Goal: Navigation & Orientation: Understand site structure

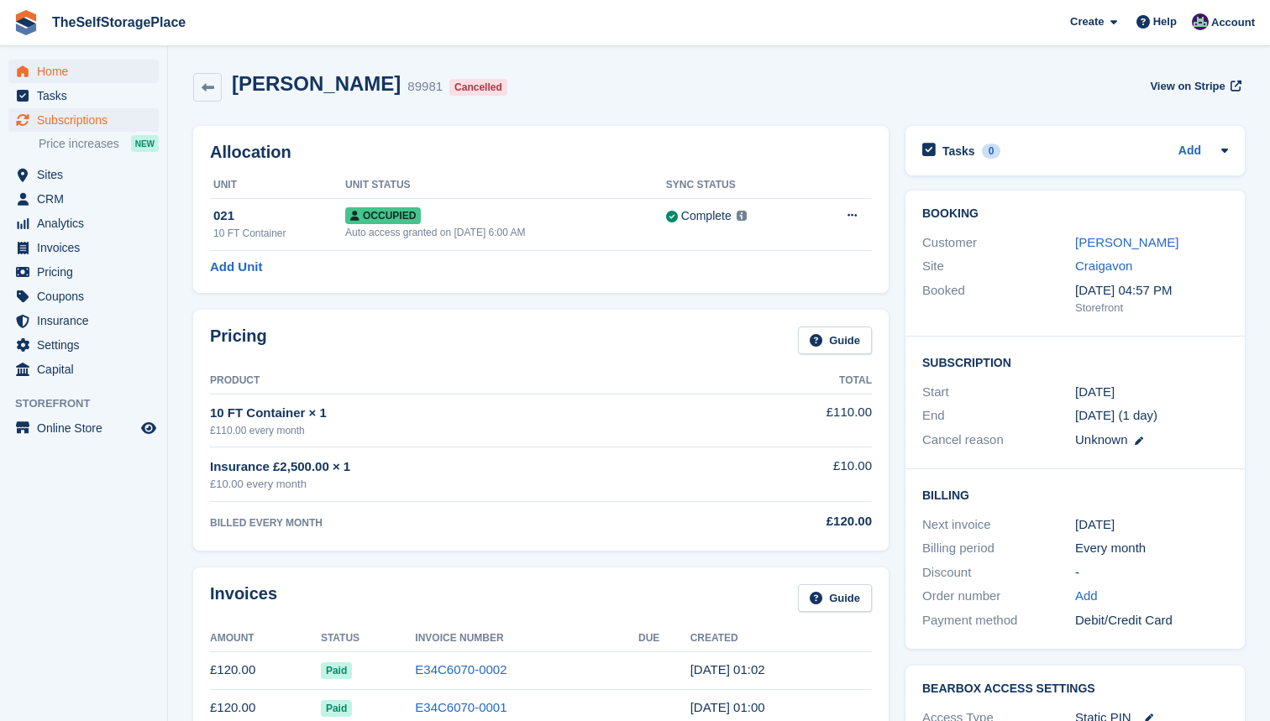
click at [74, 71] on span "Home" at bounding box center [87, 72] width 101 height 24
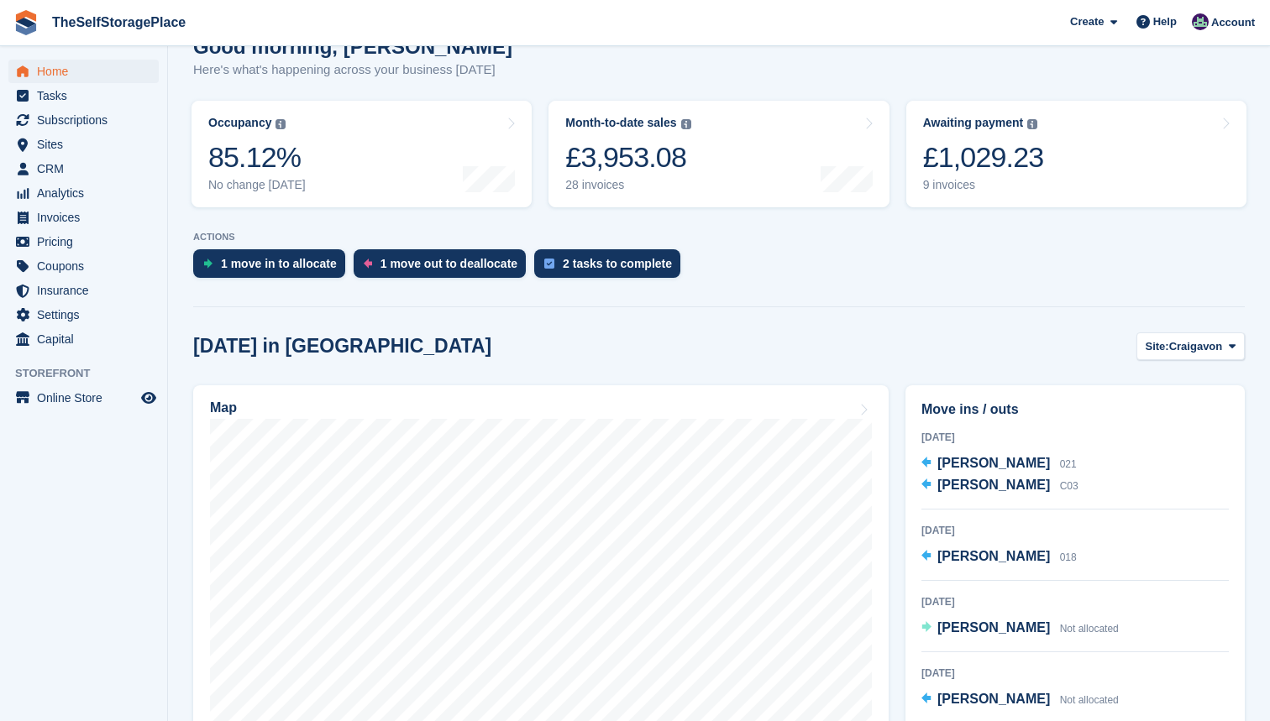
scroll to position [168, 0]
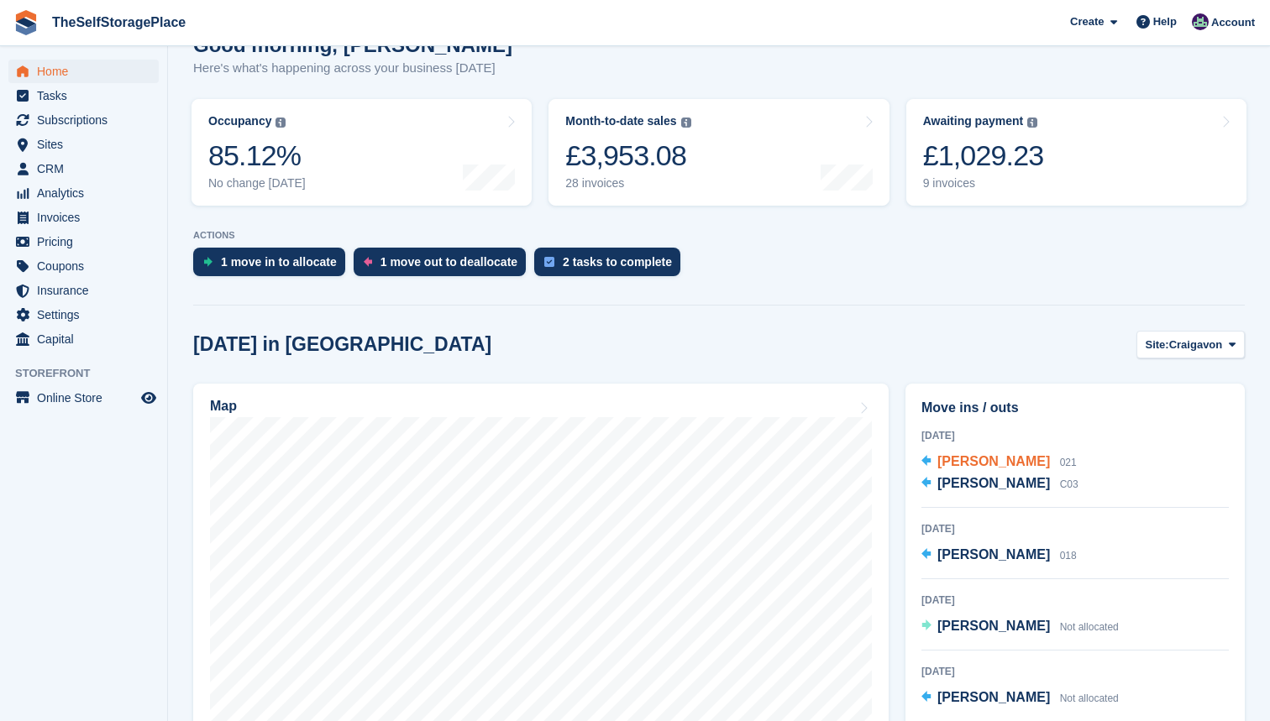
click at [992, 462] on span "[PERSON_NAME]" at bounding box center [993, 461] width 113 height 14
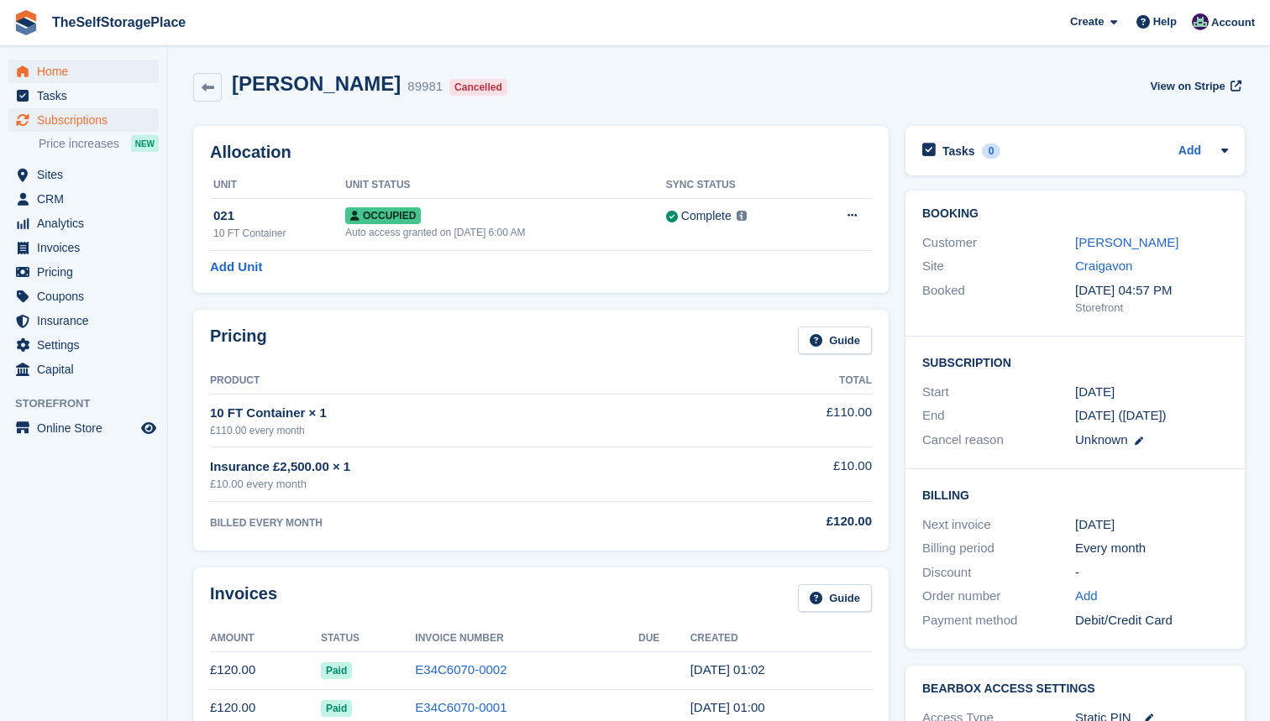
click at [63, 61] on span "Home" at bounding box center [87, 72] width 101 height 24
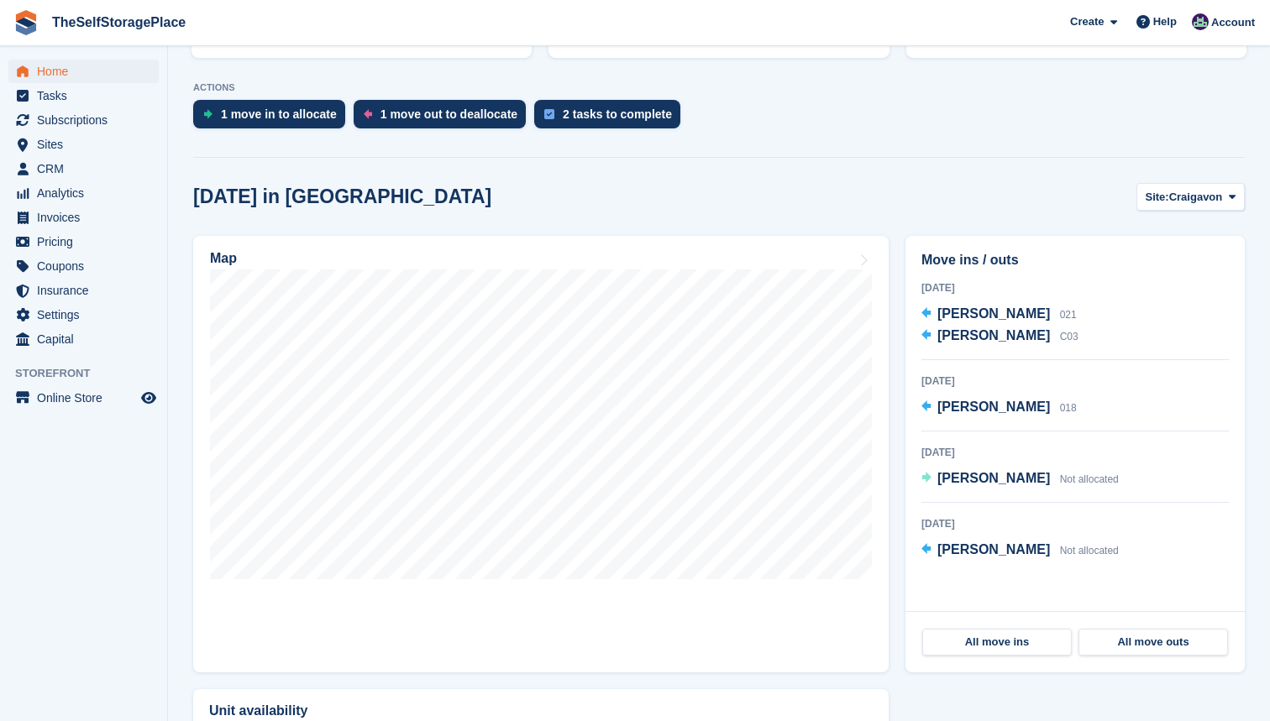
scroll to position [304, 0]
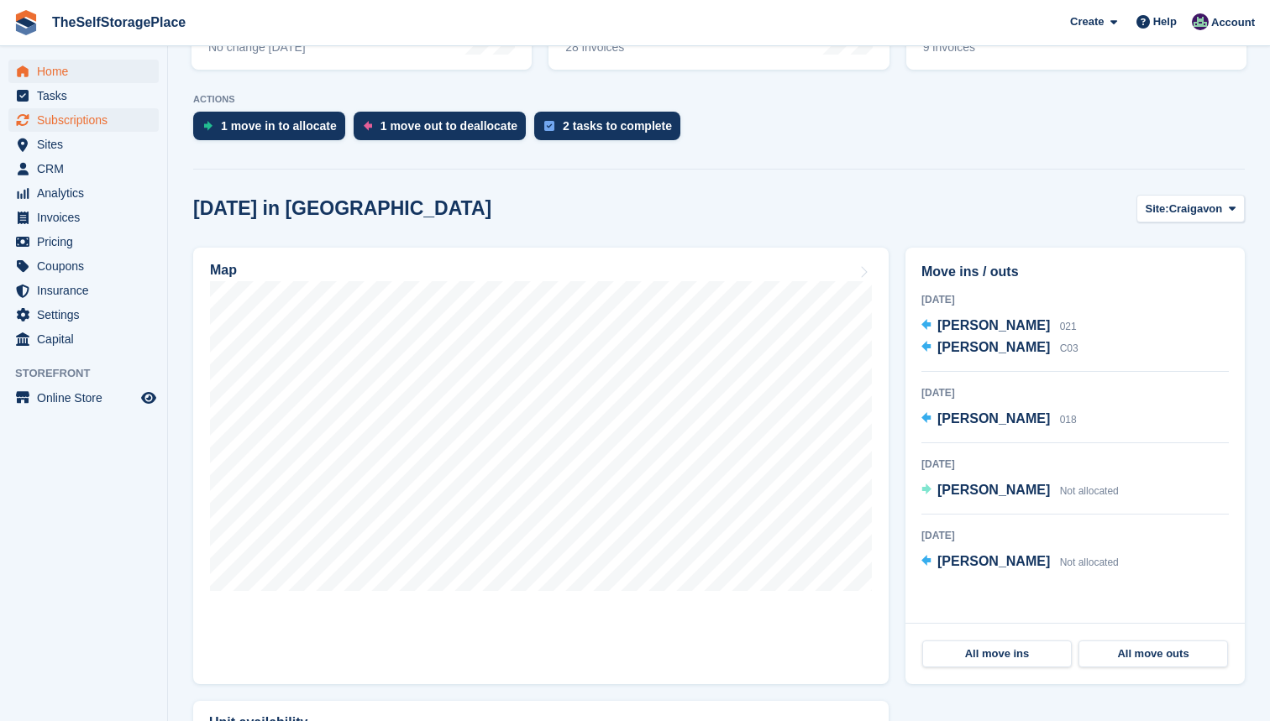
click at [58, 116] on span "Subscriptions" at bounding box center [87, 120] width 101 height 24
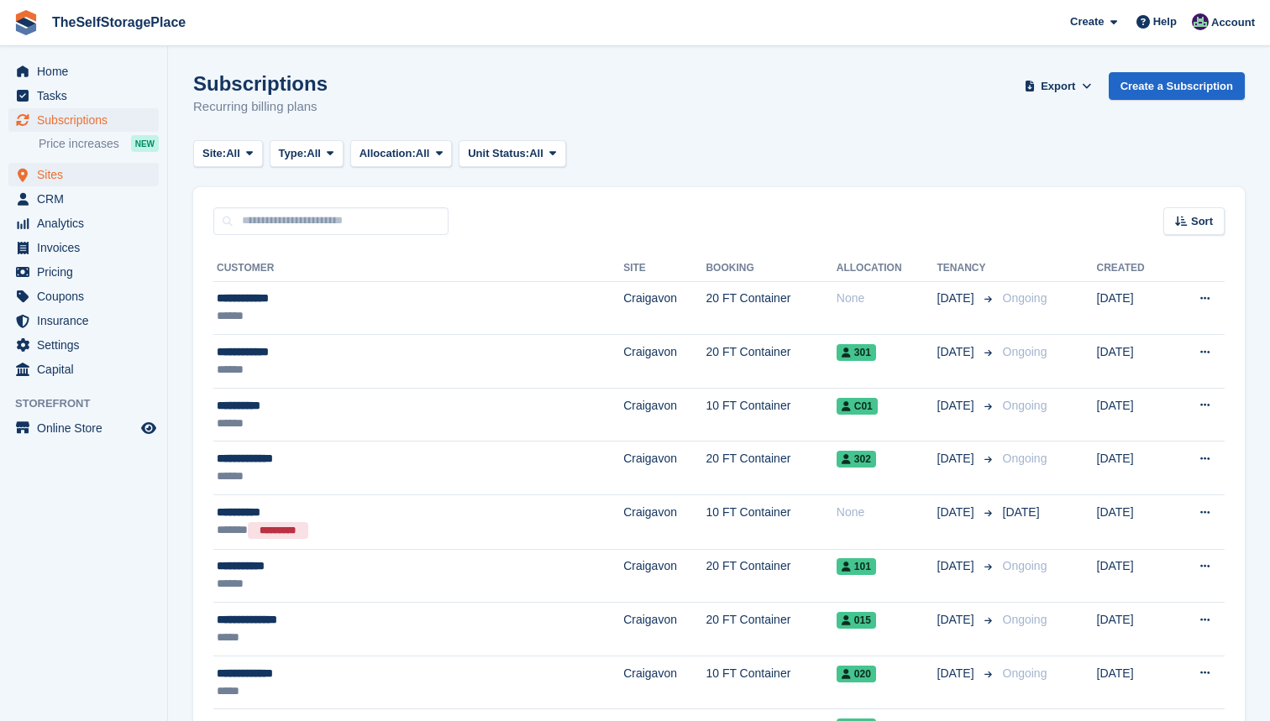
click at [66, 174] on span "Sites" at bounding box center [87, 175] width 101 height 24
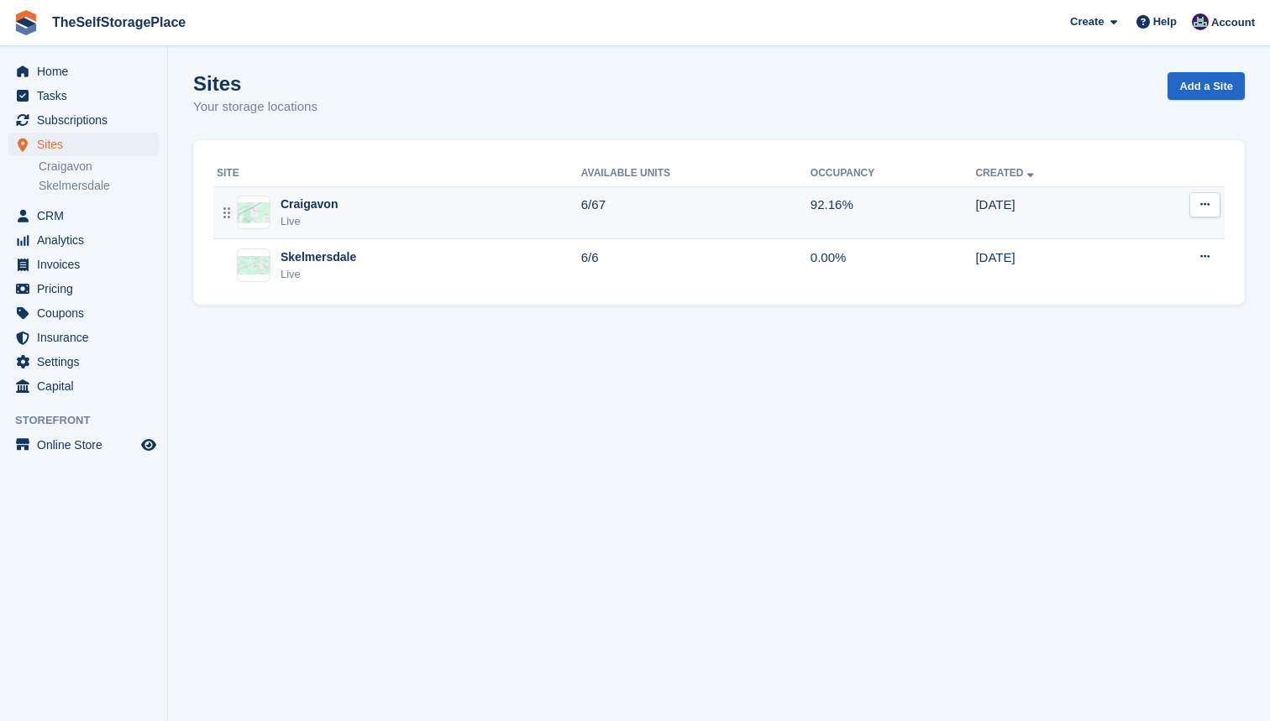
click at [424, 225] on div "Craigavon Live" at bounding box center [399, 213] width 364 height 34
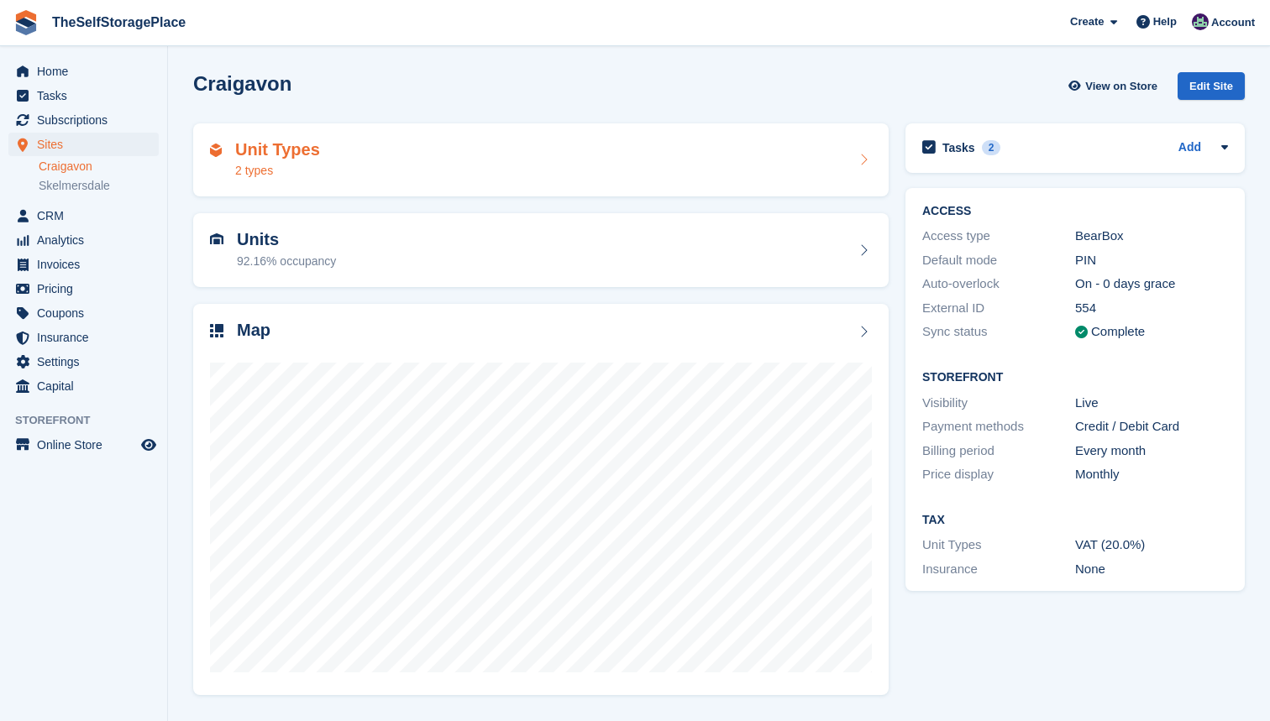
click at [408, 160] on div "Unit Types 2 types" at bounding box center [541, 160] width 662 height 40
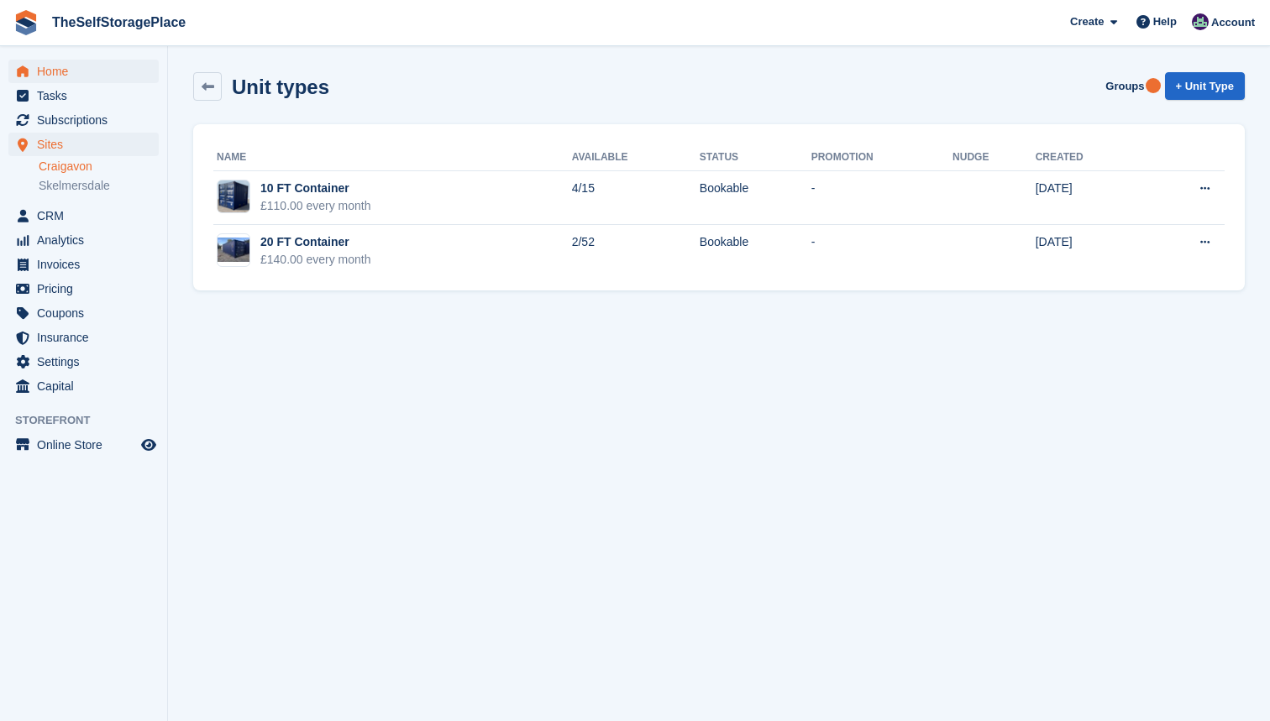
click at [65, 71] on span "Home" at bounding box center [87, 72] width 101 height 24
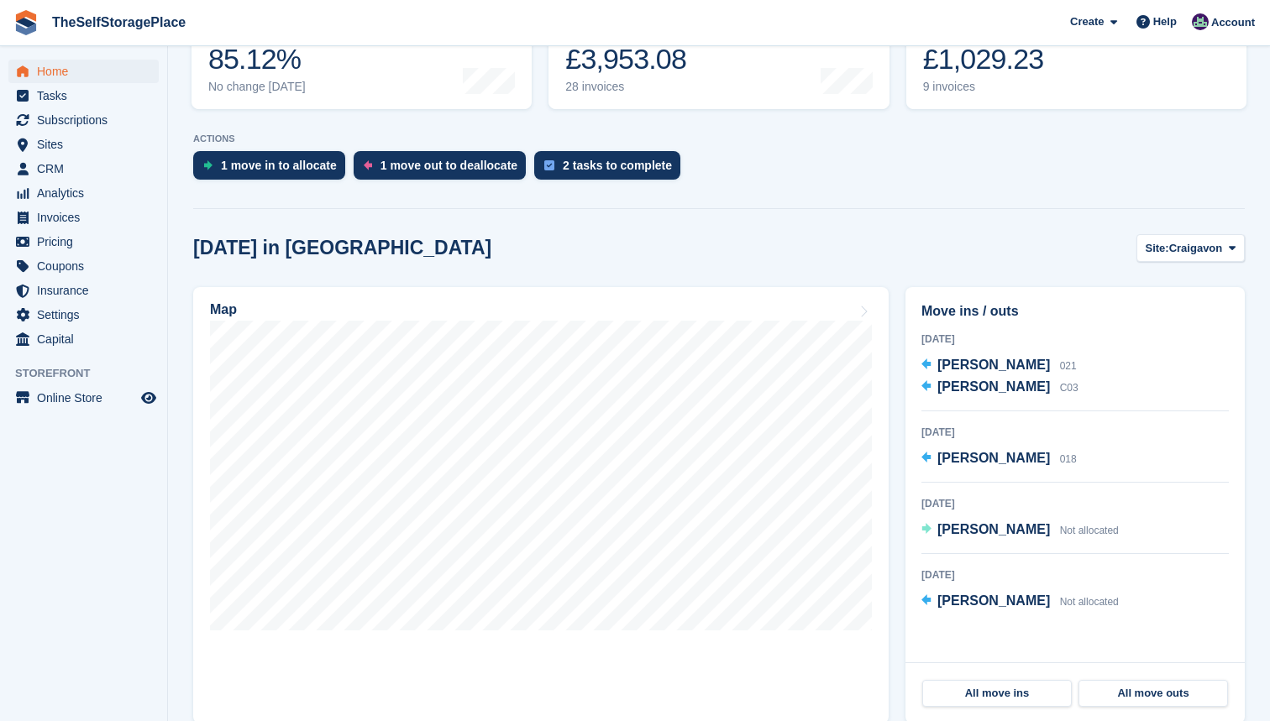
scroll to position [275, 0]
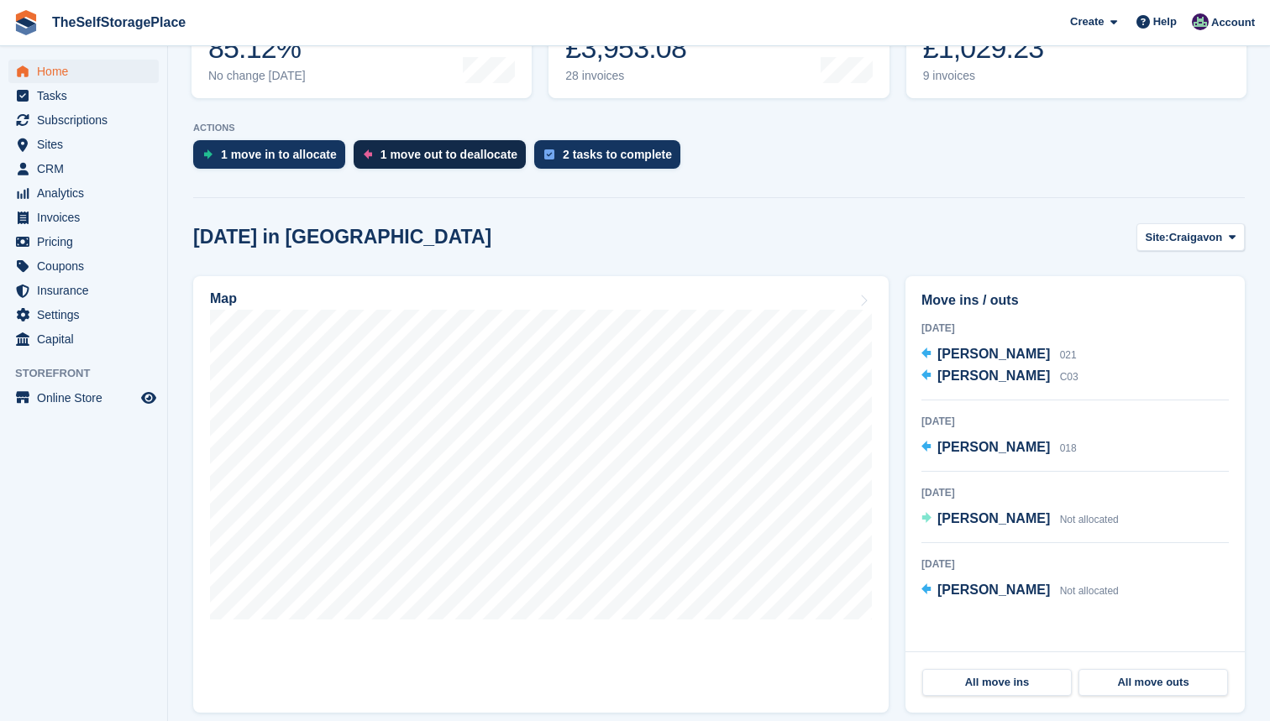
click at [463, 150] on div "1 move out to deallocate" at bounding box center [448, 154] width 137 height 13
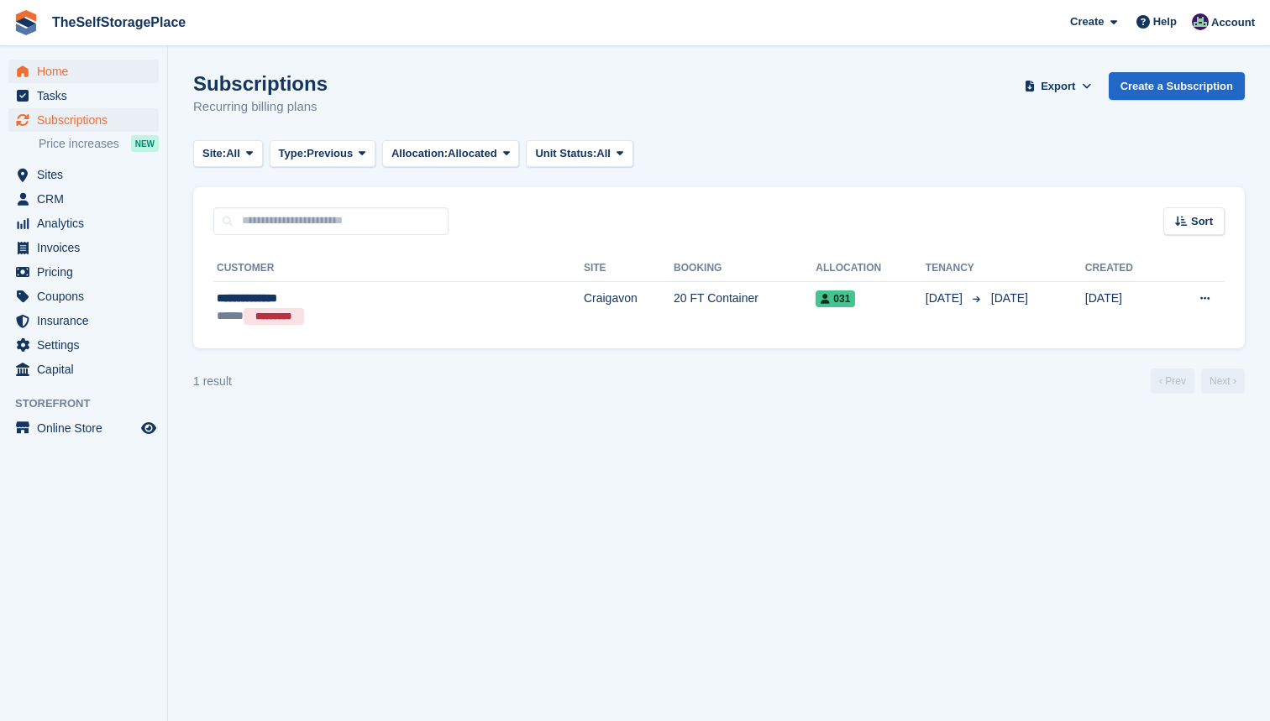
click at [58, 66] on span "Home" at bounding box center [87, 72] width 101 height 24
